Goal: Information Seeking & Learning: Check status

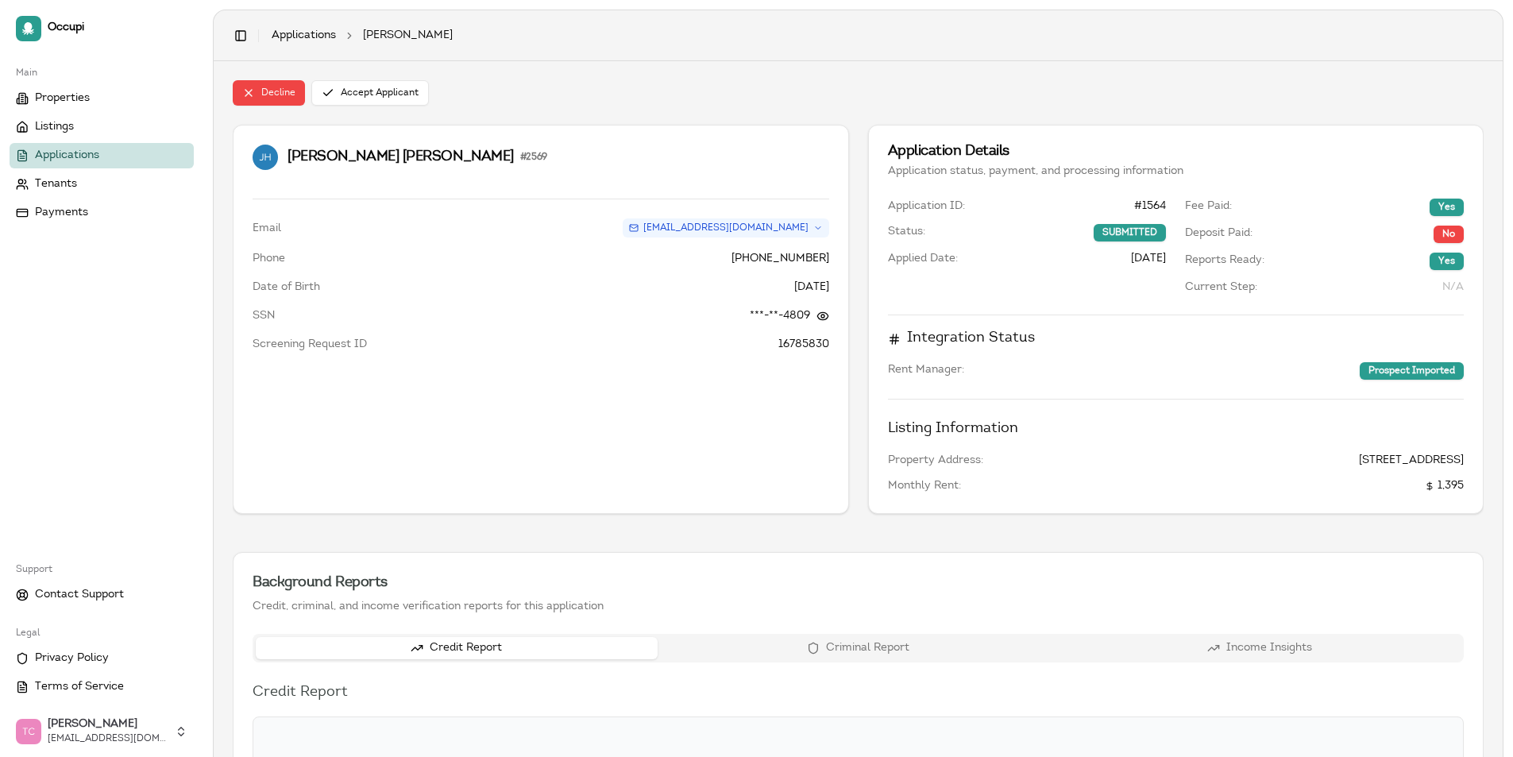
click at [46, 156] on span "Applications" at bounding box center [67, 156] width 64 height 16
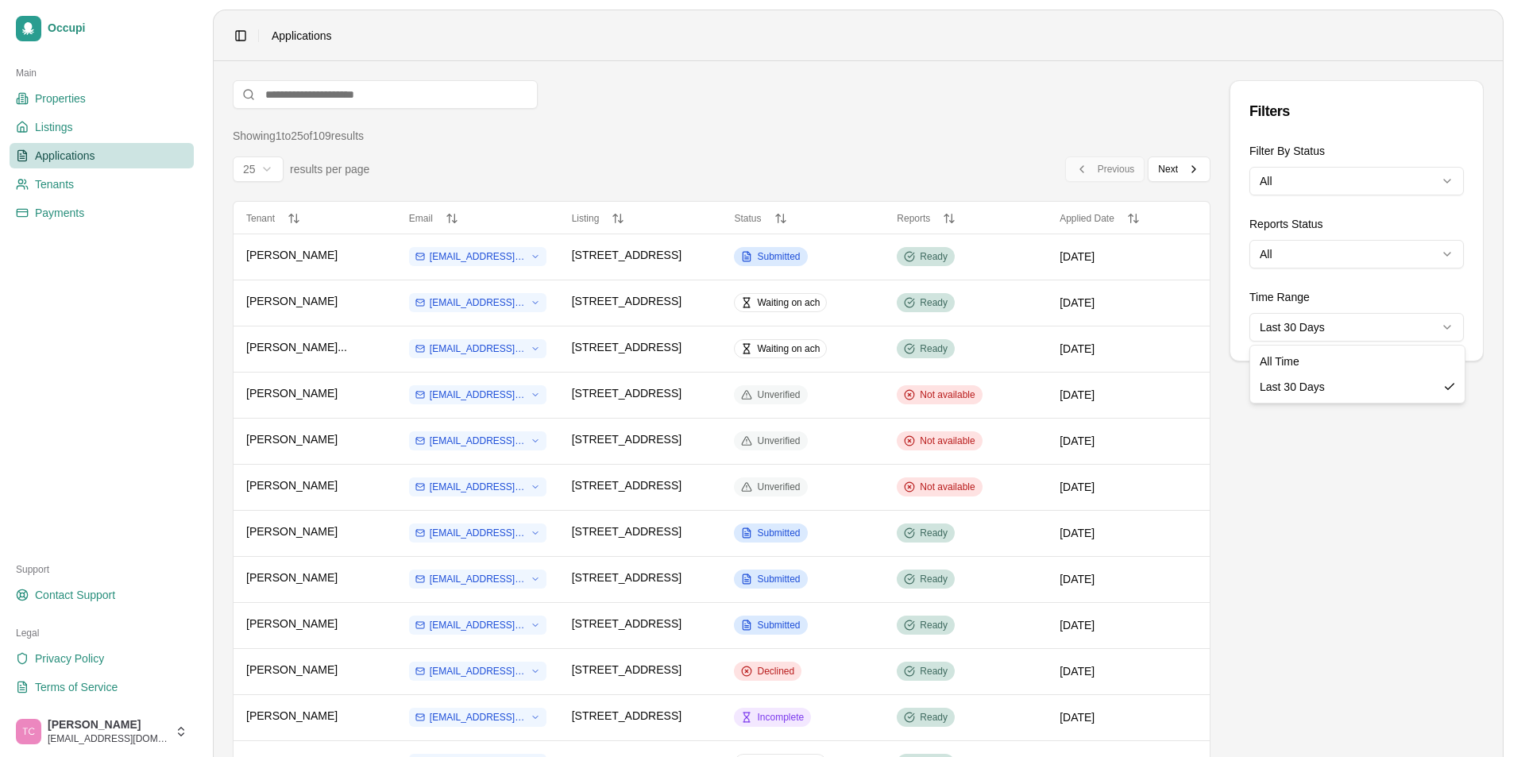
click at [1355, 330] on html "Occupi Main Properties Listings Applications Tenants Payments Support Contact S…" at bounding box center [762, 378] width 1525 height 757
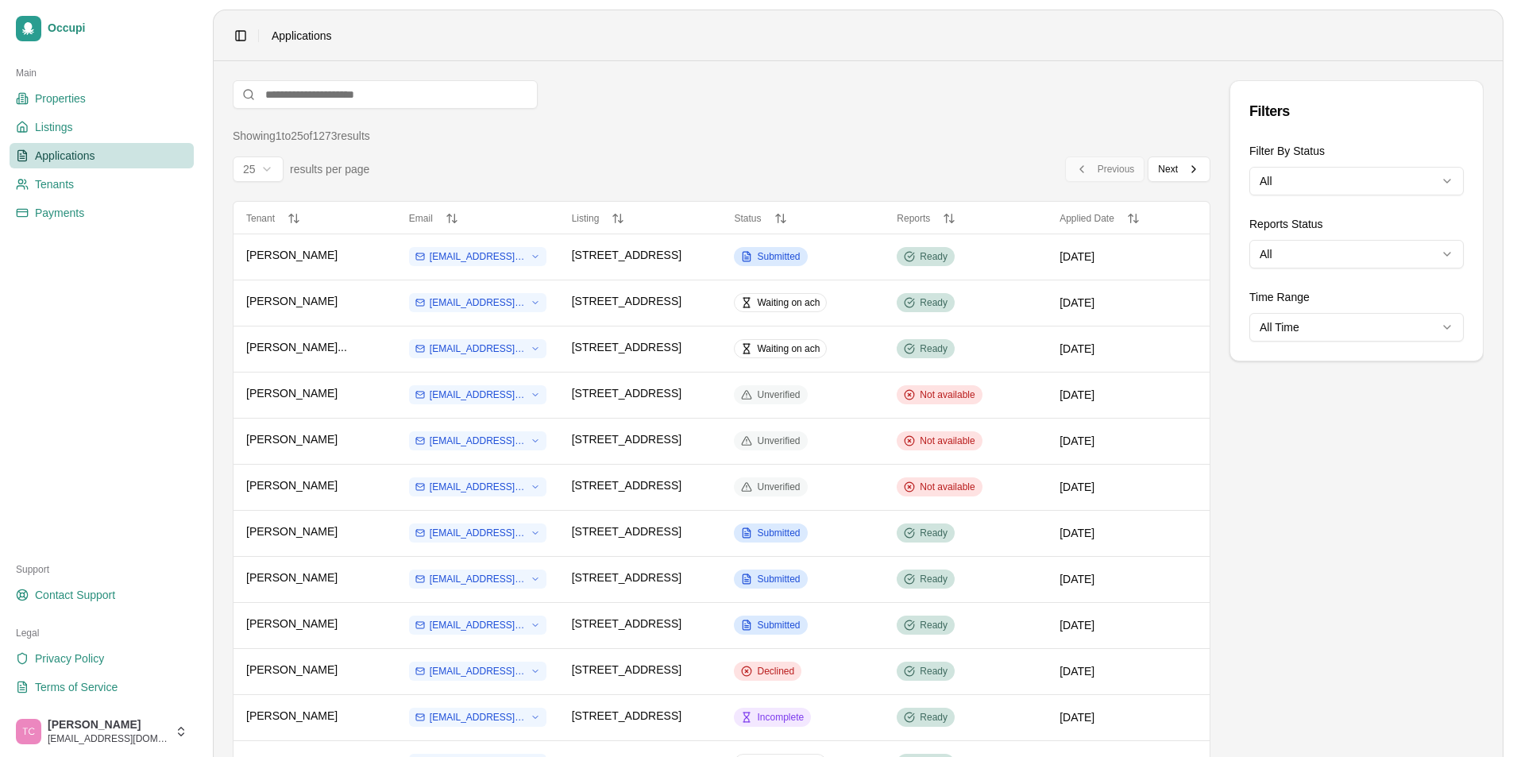
click at [585, 147] on div "Showing 1 to 25 of 1273 results 25 results per page Previous Previous Next Next" at bounding box center [722, 155] width 978 height 54
click at [263, 94] on input at bounding box center [385, 94] width 305 height 29
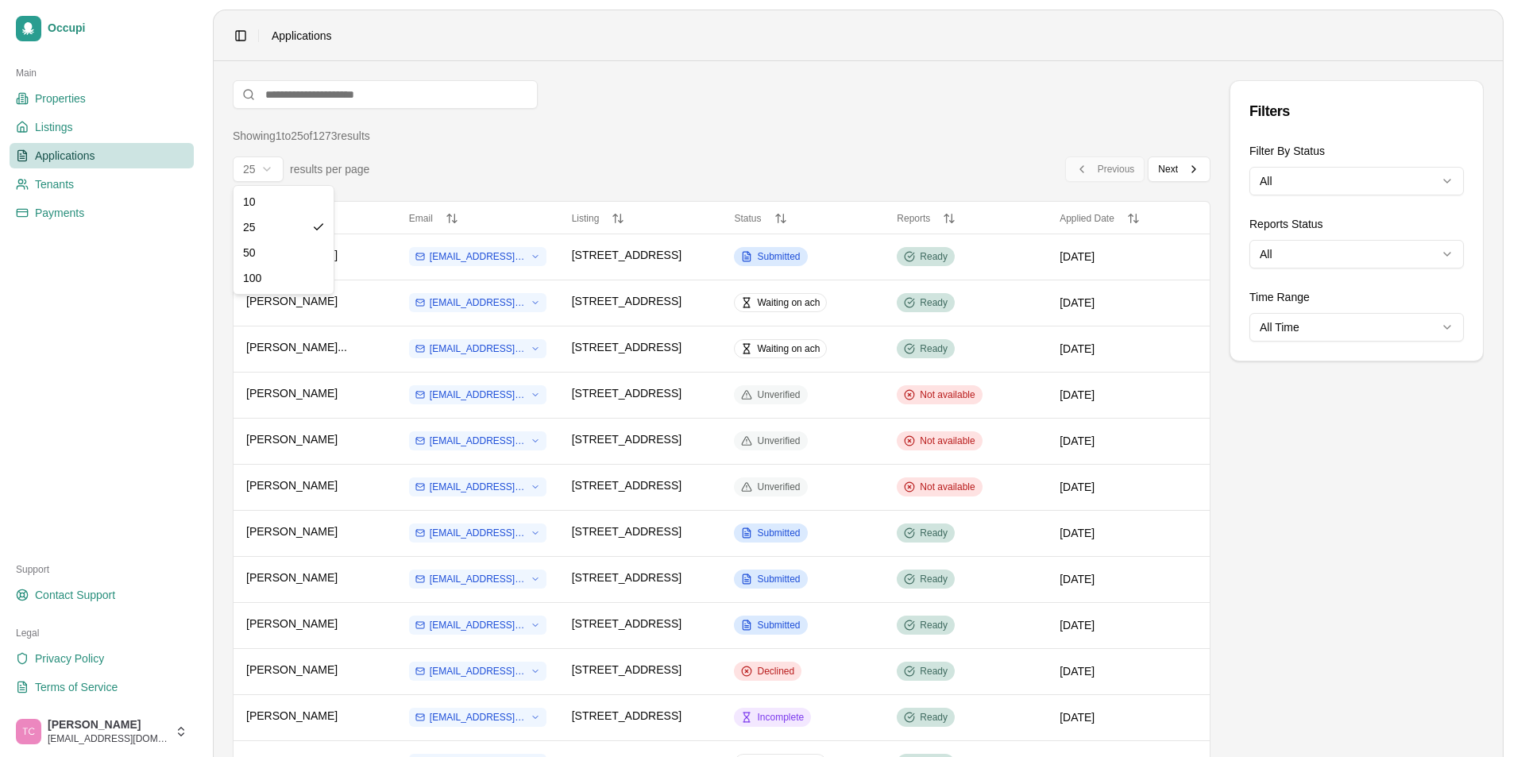
click at [273, 166] on html "Occupi Main Properties Listings Applications Tenants Payments Support Contact S…" at bounding box center [762, 378] width 1525 height 757
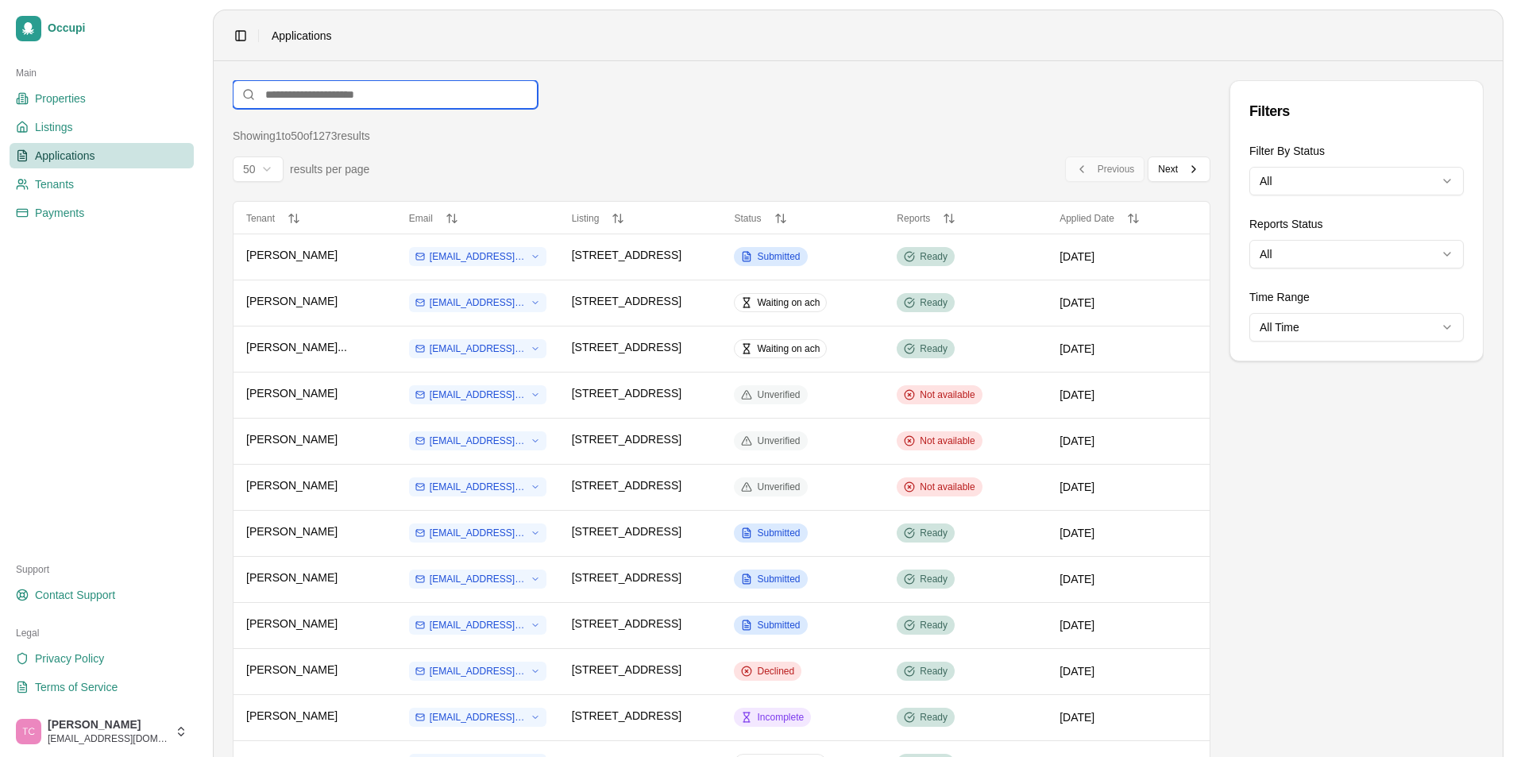
click at [279, 95] on input at bounding box center [385, 94] width 305 height 29
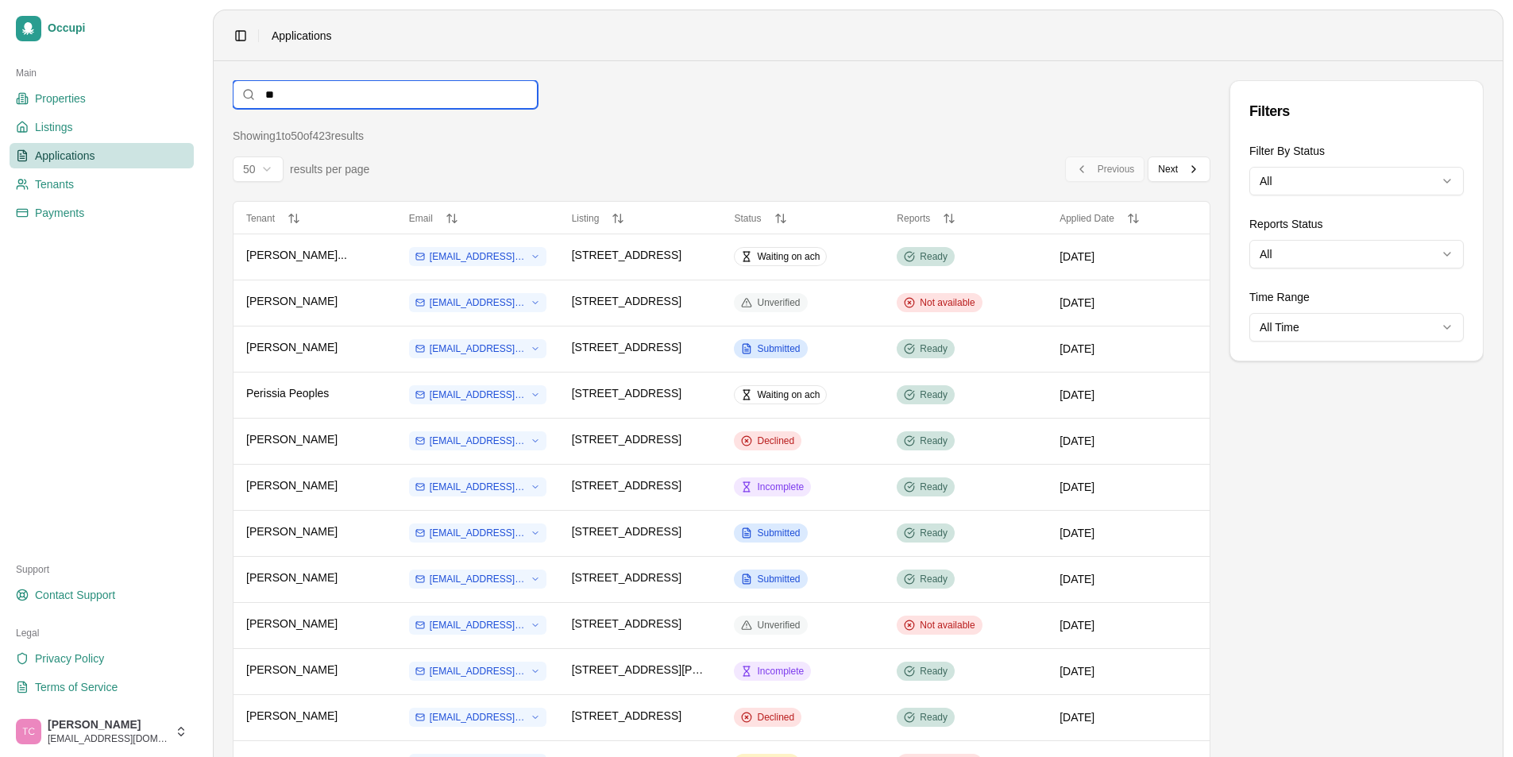
type input "*"
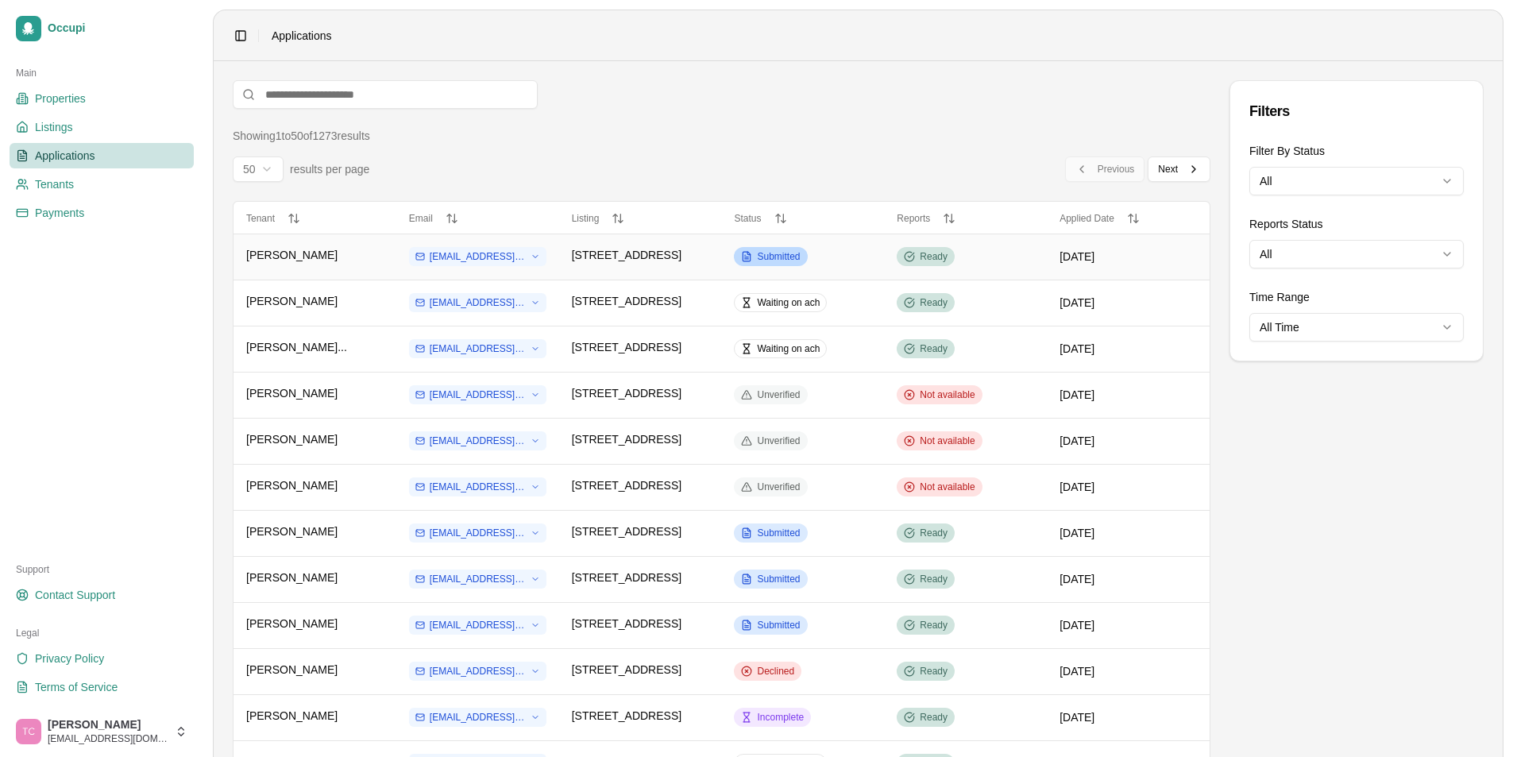
click at [779, 257] on span "Submitted" at bounding box center [778, 256] width 43 height 13
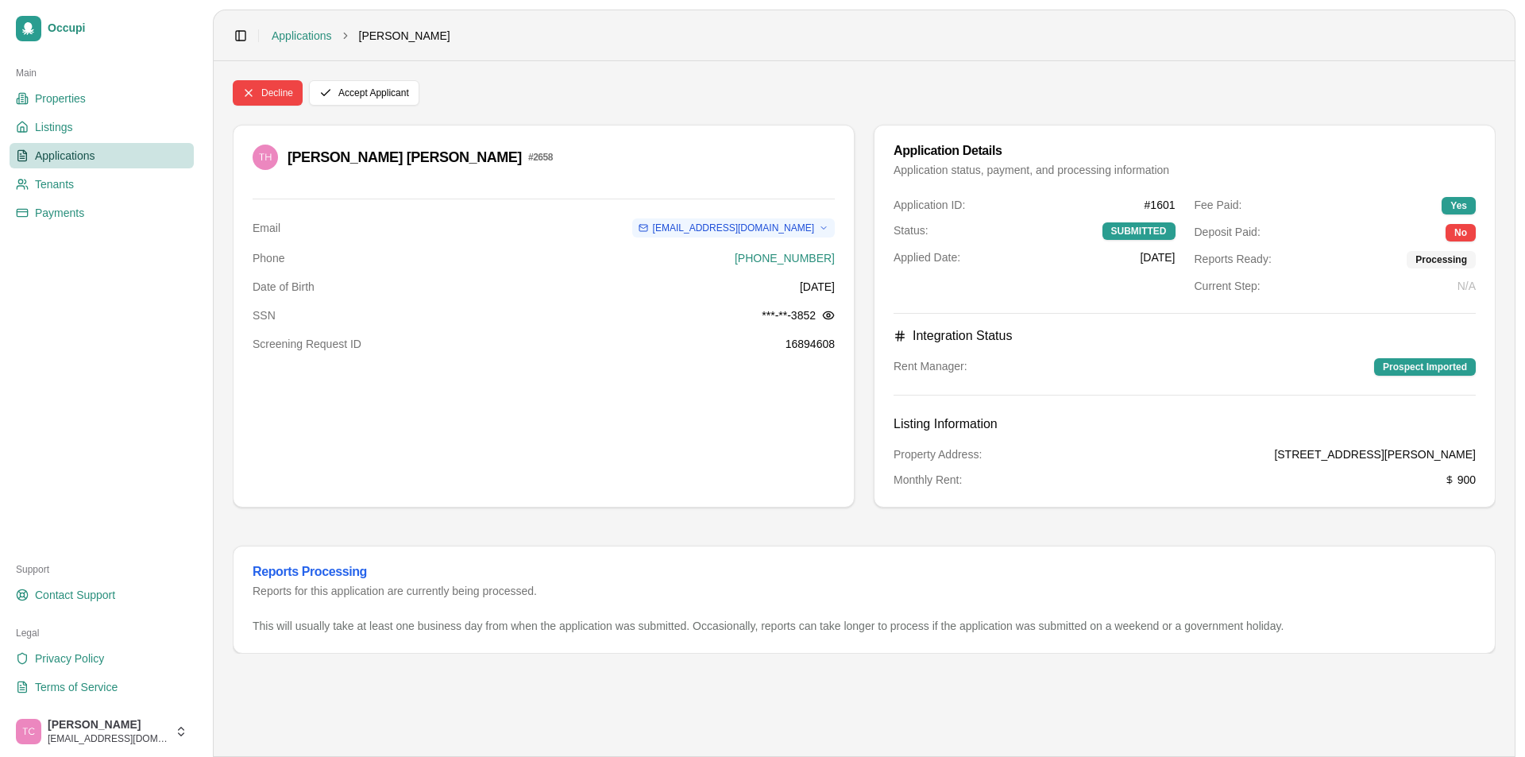
click at [92, 155] on span "Applications" at bounding box center [65, 156] width 60 height 16
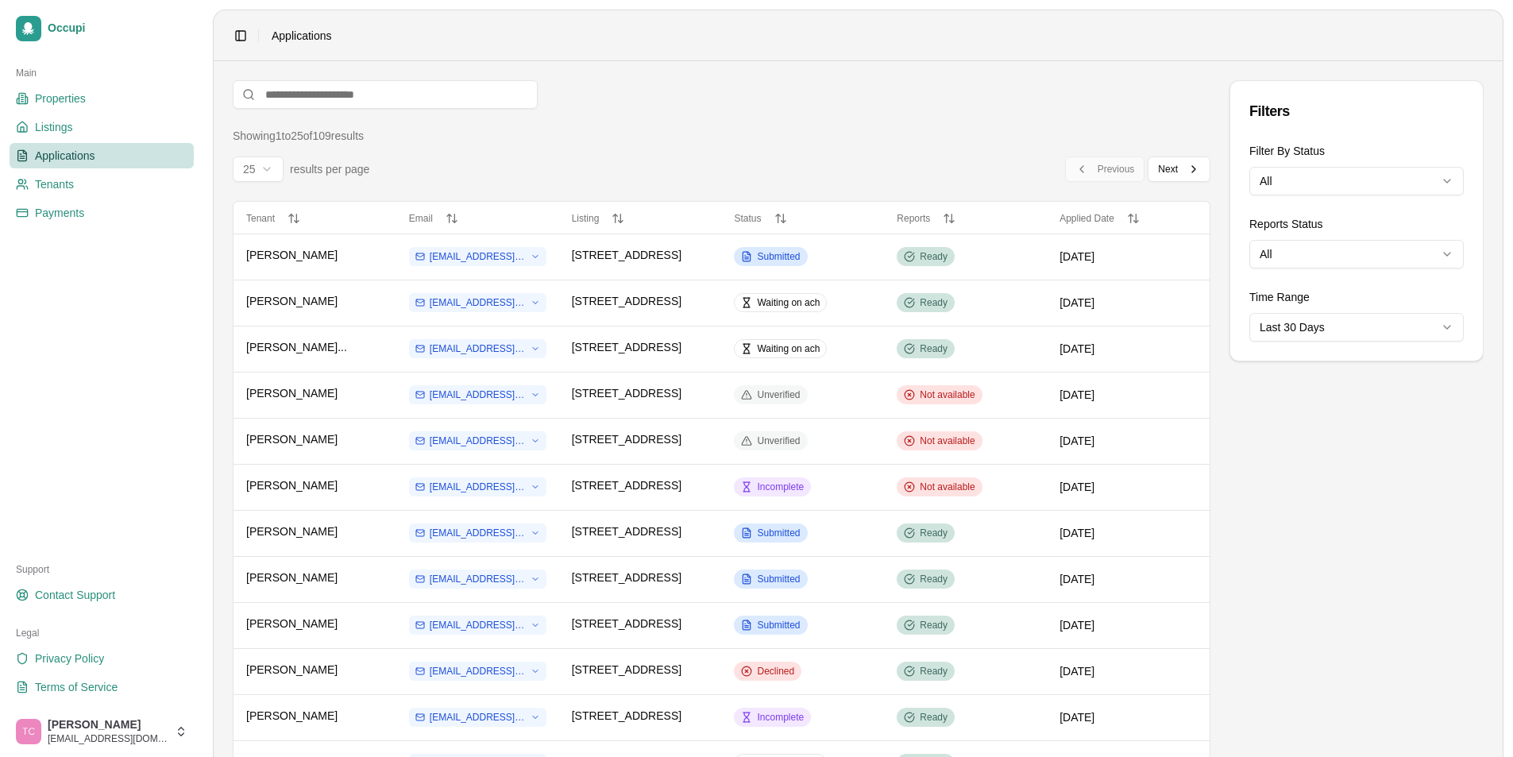
click at [264, 167] on html "Occupi Main Properties Listings Applications Tenants Payments Support Contact S…" at bounding box center [756, 378] width 1513 height 757
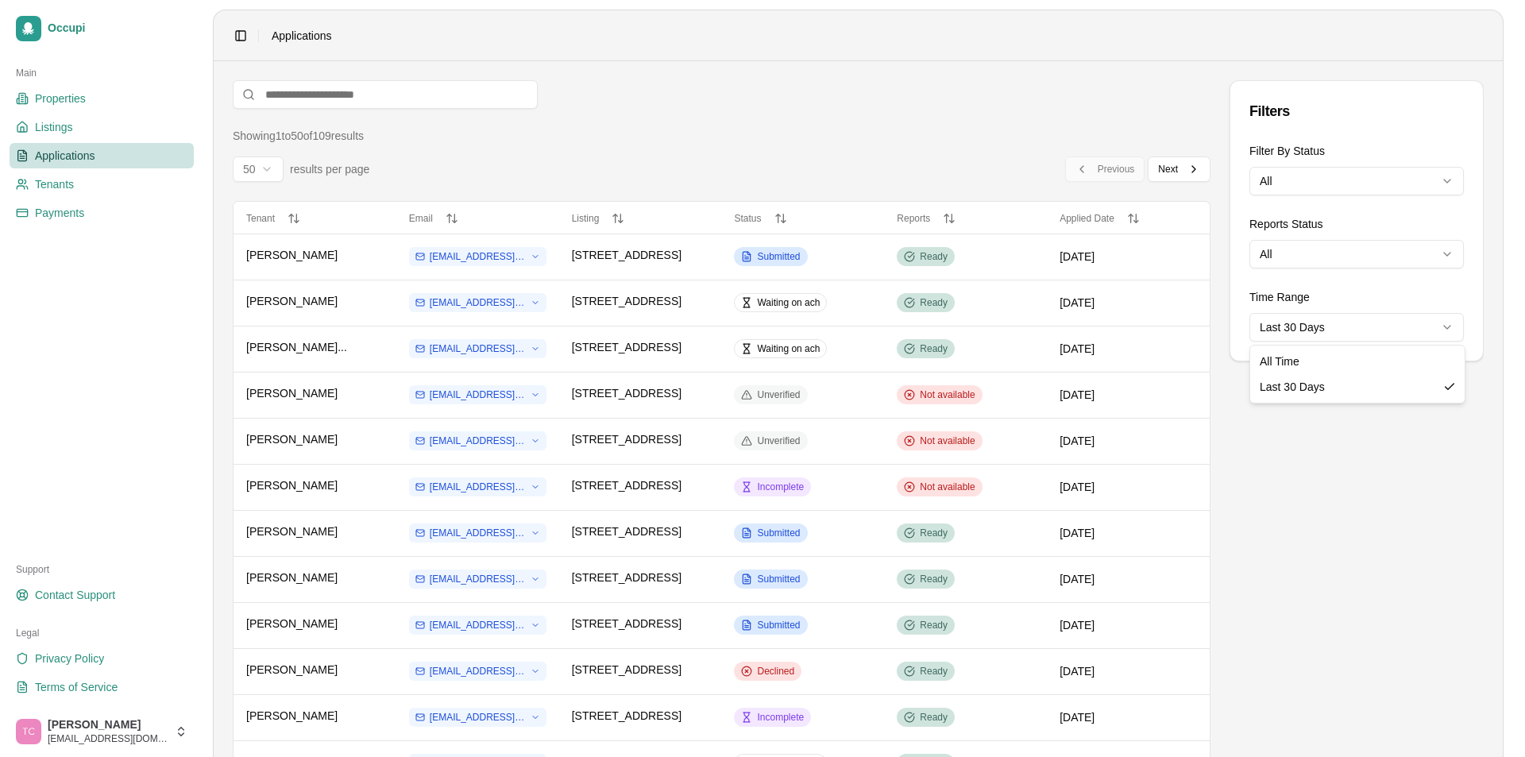
click at [1308, 334] on html "Occupi Main Properties Listings Applications Tenants Payments Support Contact S…" at bounding box center [762, 378] width 1525 height 757
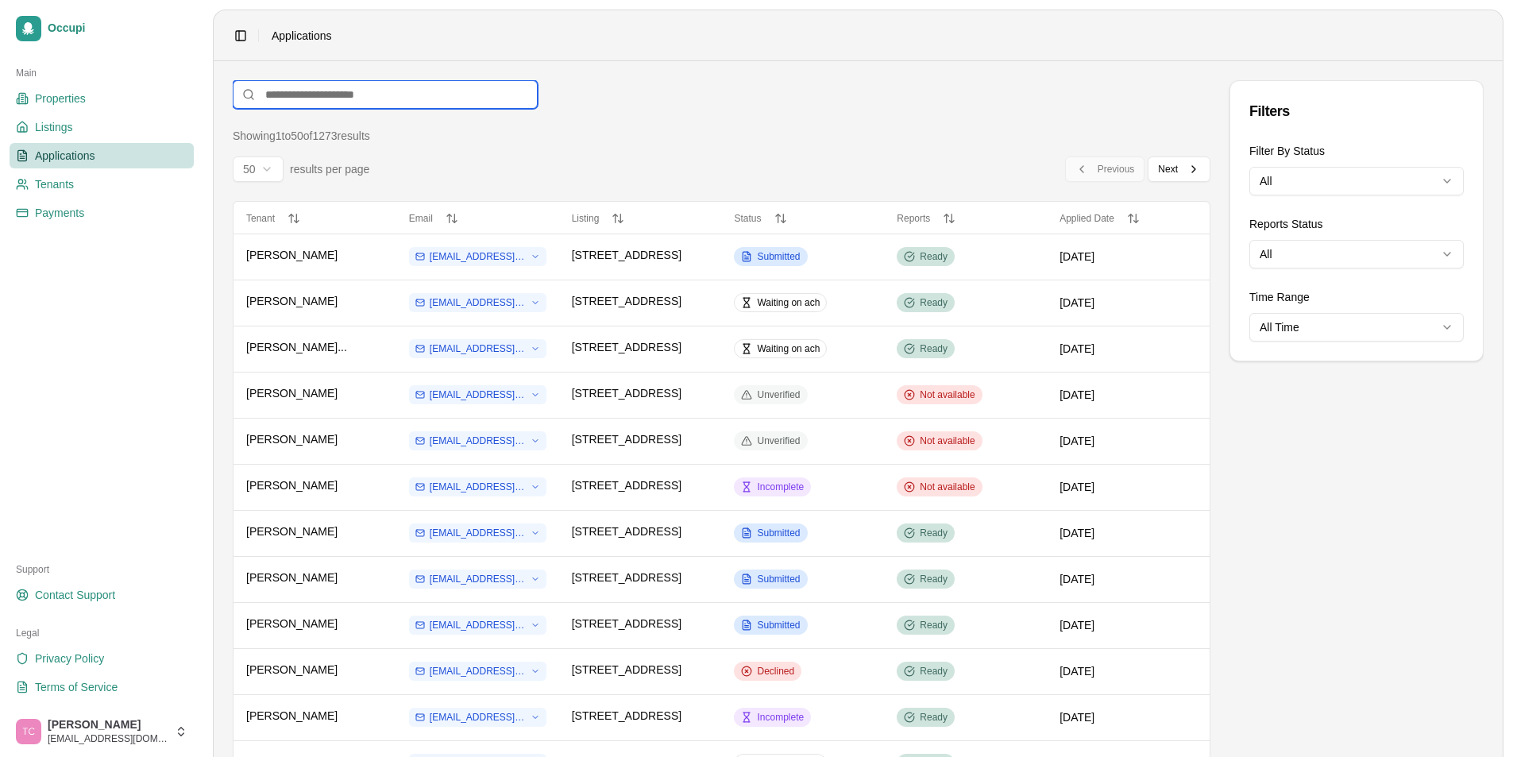
click at [276, 92] on input at bounding box center [385, 94] width 305 height 29
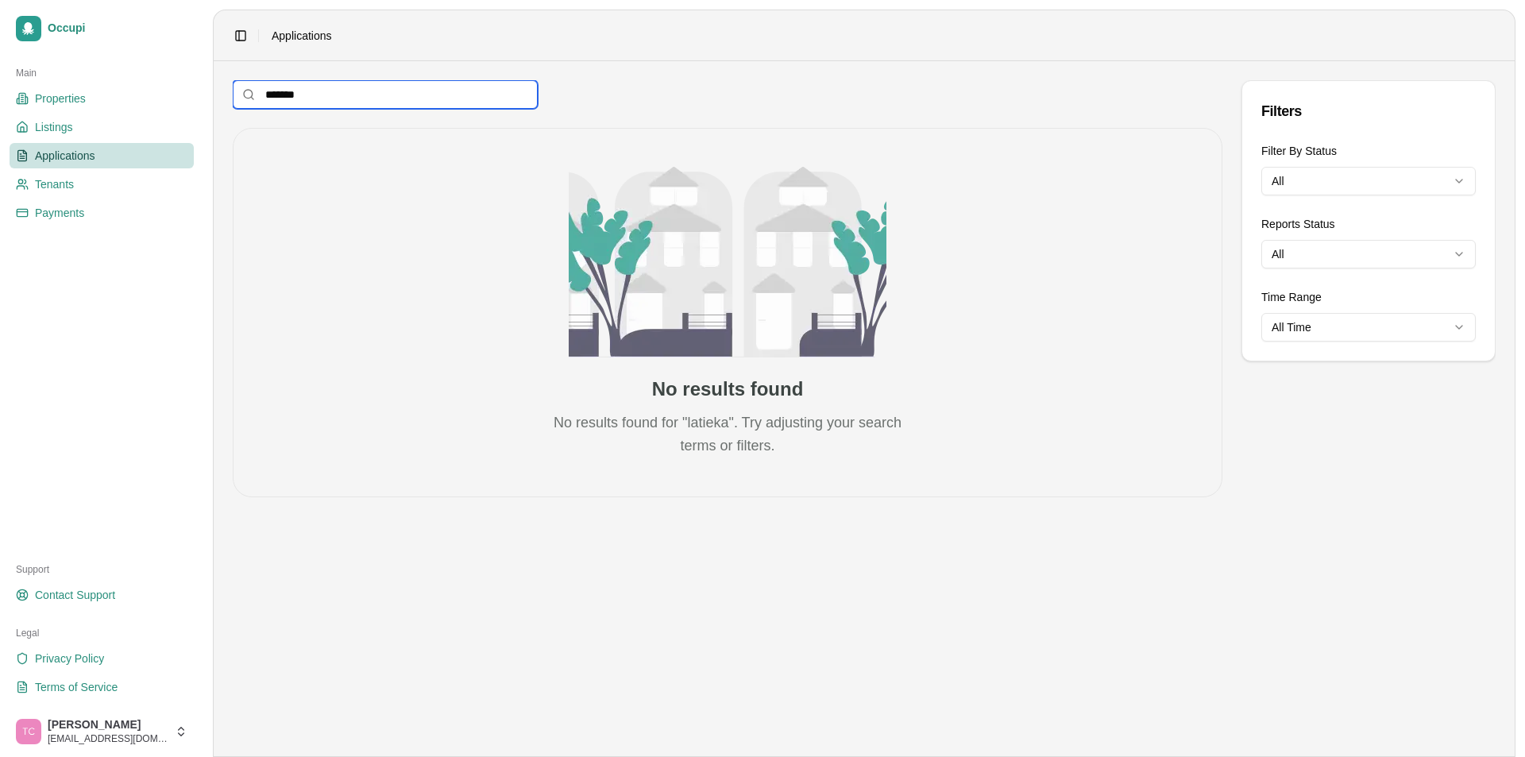
type input "*******"
click at [48, 150] on span "Applications" at bounding box center [65, 156] width 60 height 16
drag, startPoint x: 320, startPoint y: 90, endPoint x: 197, endPoint y: 86, distance: 123.2
click at [197, 86] on div "Occupi Main Properties Listings Applications Tenants Payments Support Contact S…" at bounding box center [762, 378] width 1525 height 757
